Goal: Find specific page/section: Find specific page/section

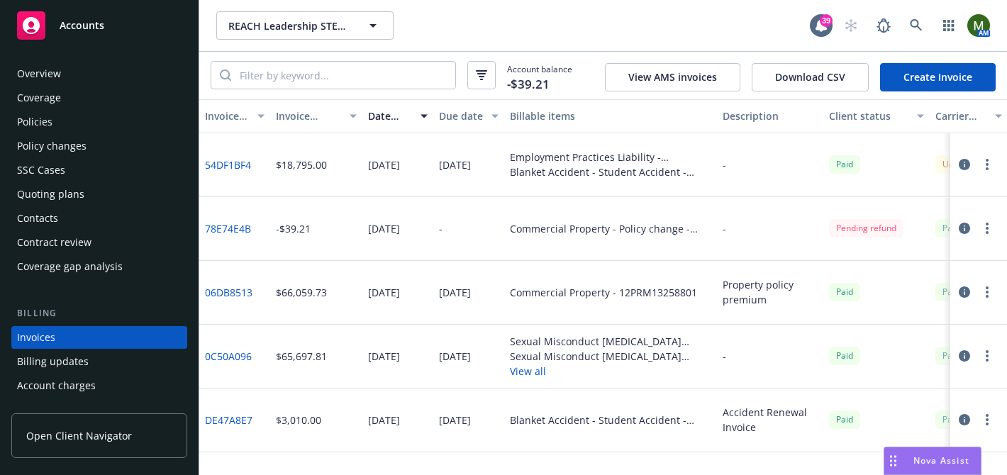
click at [88, 124] on div "Policies" at bounding box center [99, 122] width 165 height 23
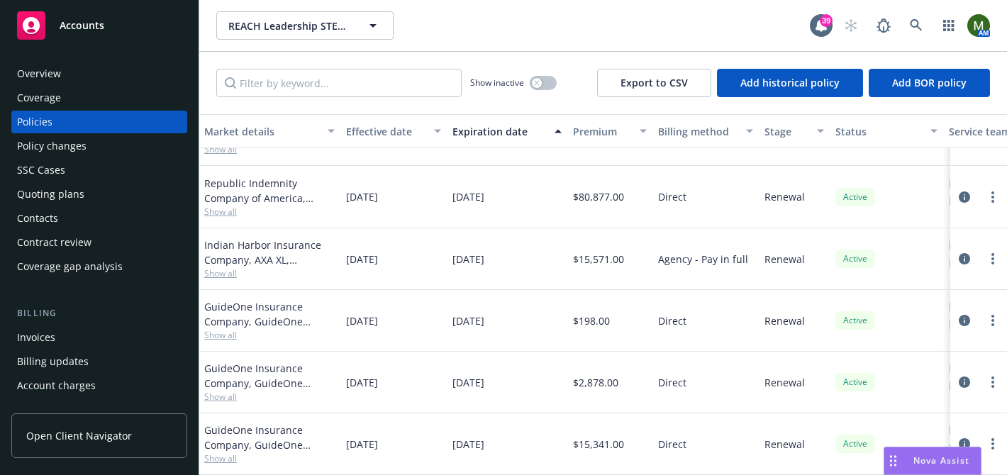
scroll to position [106, 427]
click at [28, 226] on div "Contacts" at bounding box center [37, 218] width 41 height 23
